Goal: Task Accomplishment & Management: Manage account settings

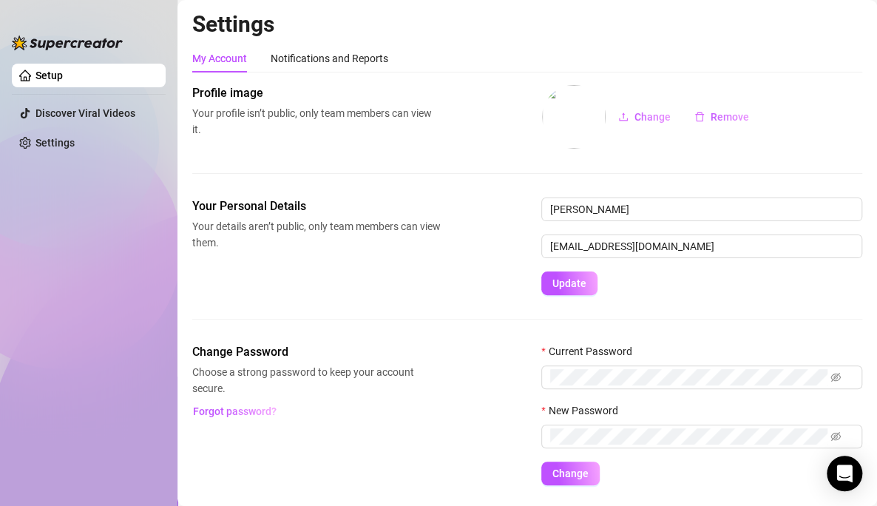
scroll to position [41, 0]
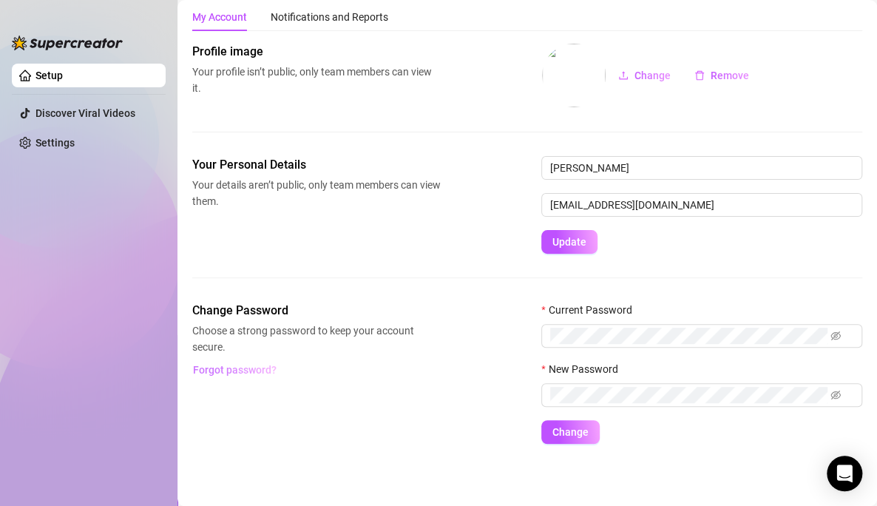
click at [239, 366] on span "Forgot password?" at bounding box center [235, 370] width 84 height 12
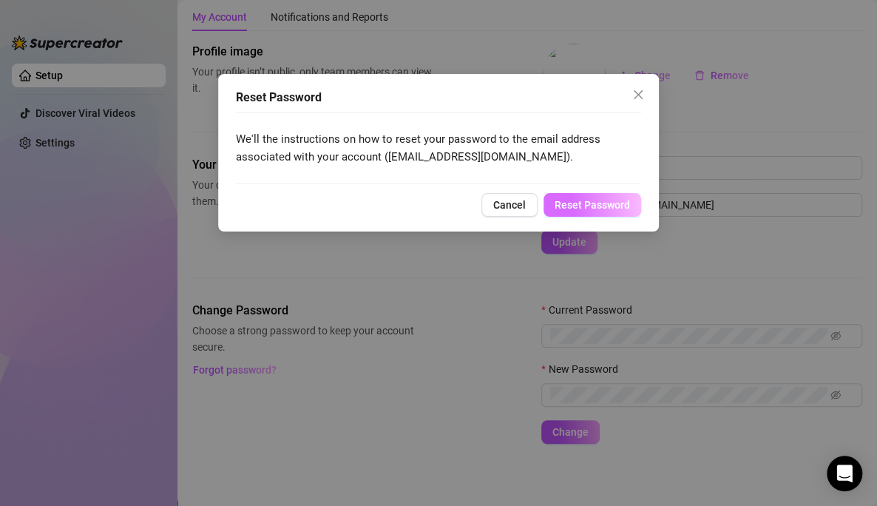
click at [573, 206] on span "Reset Password" at bounding box center [592, 205] width 75 height 12
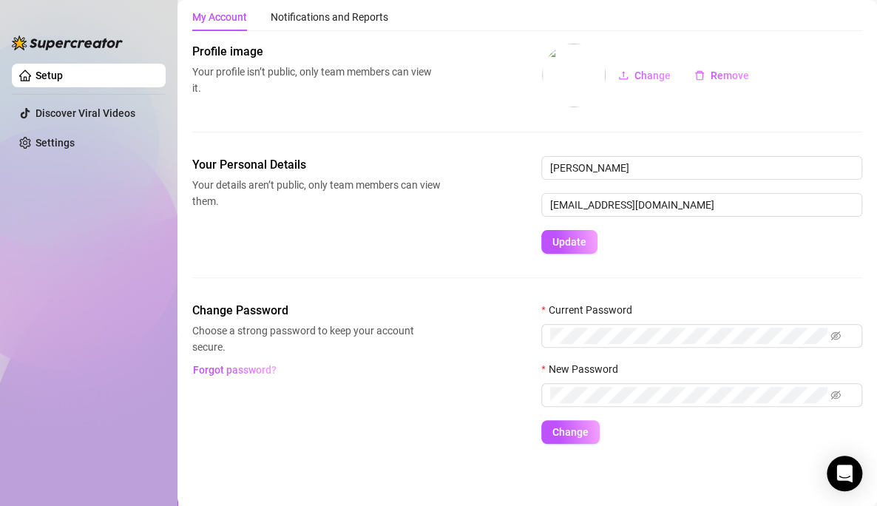
click at [31, 258] on ul "Setup Discover Viral Videos Settings" at bounding box center [89, 272] width 154 height 429
click at [569, 429] on span "Change" at bounding box center [570, 432] width 36 height 12
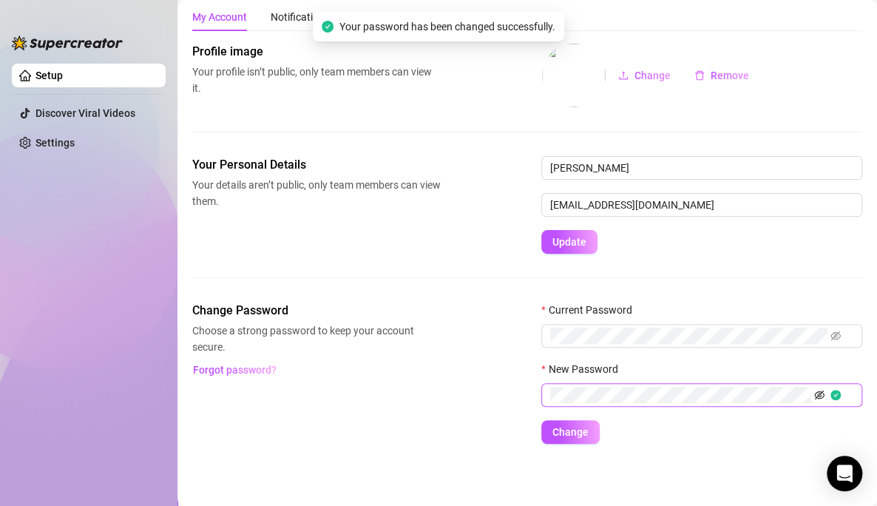
click at [816, 395] on icon "eye-invisible" at bounding box center [819, 395] width 10 height 10
click at [833, 334] on icon "eye-invisible" at bounding box center [835, 335] width 10 height 9
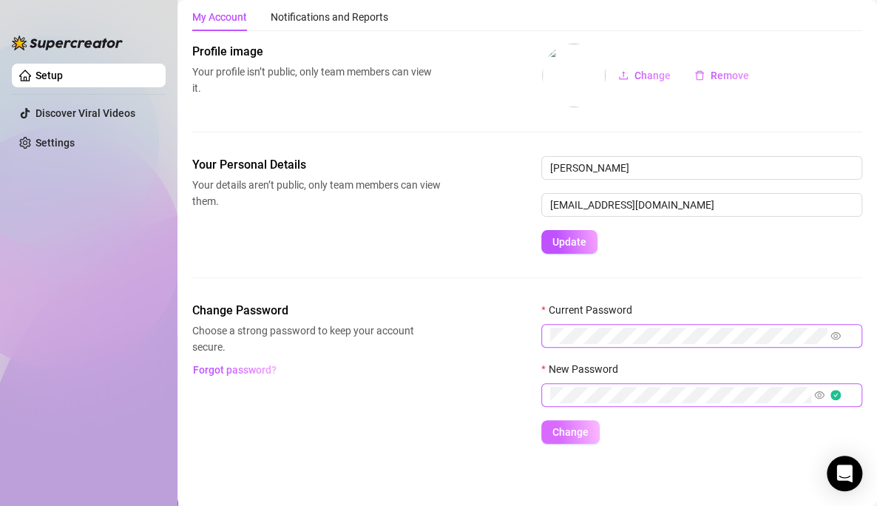
click at [577, 433] on span "Change" at bounding box center [570, 432] width 36 height 12
click at [401, 263] on div "Your Personal Details Your details aren’t public, only team members can view th…" at bounding box center [527, 229] width 670 height 146
